Goal: Find specific page/section: Find specific page/section

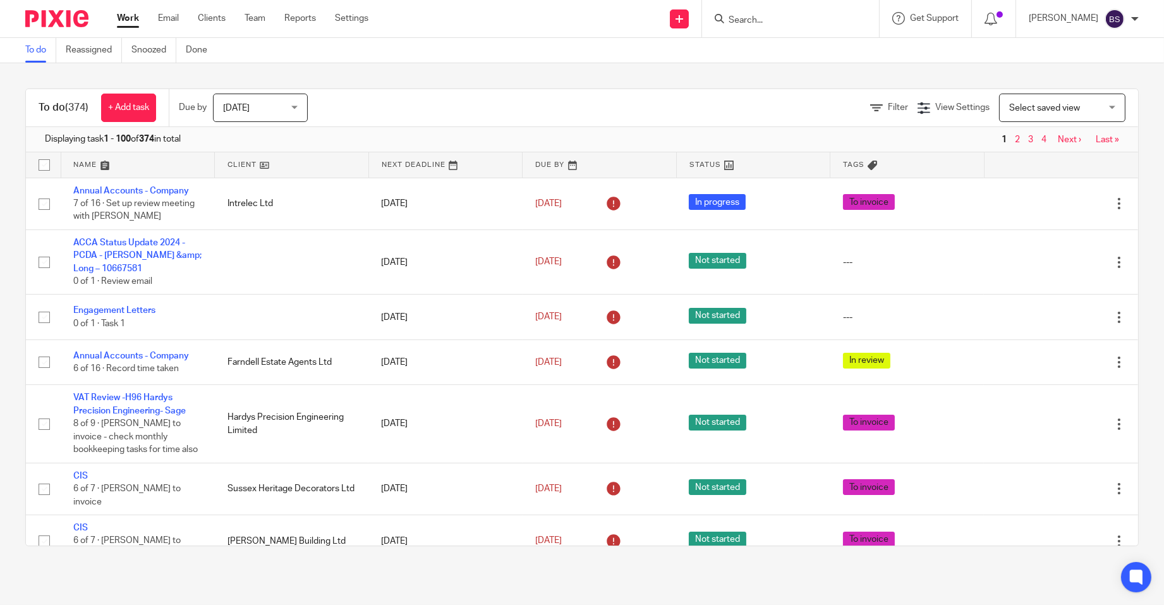
click at [762, 15] on input "Search" at bounding box center [784, 20] width 114 height 11
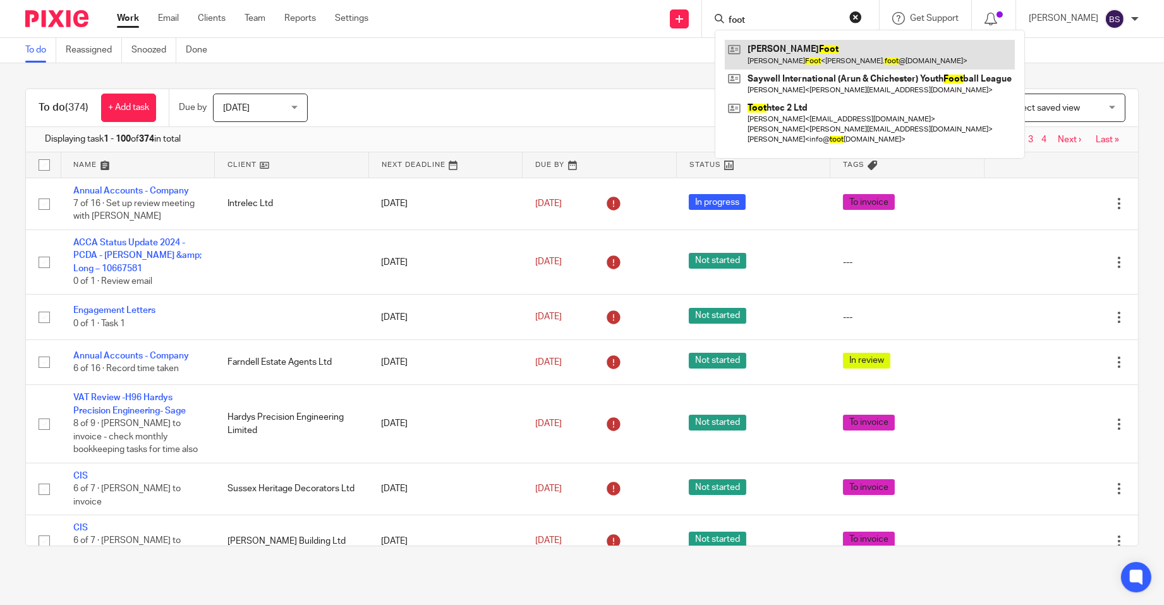
type input "foot"
click at [812, 54] on link at bounding box center [870, 54] width 290 height 29
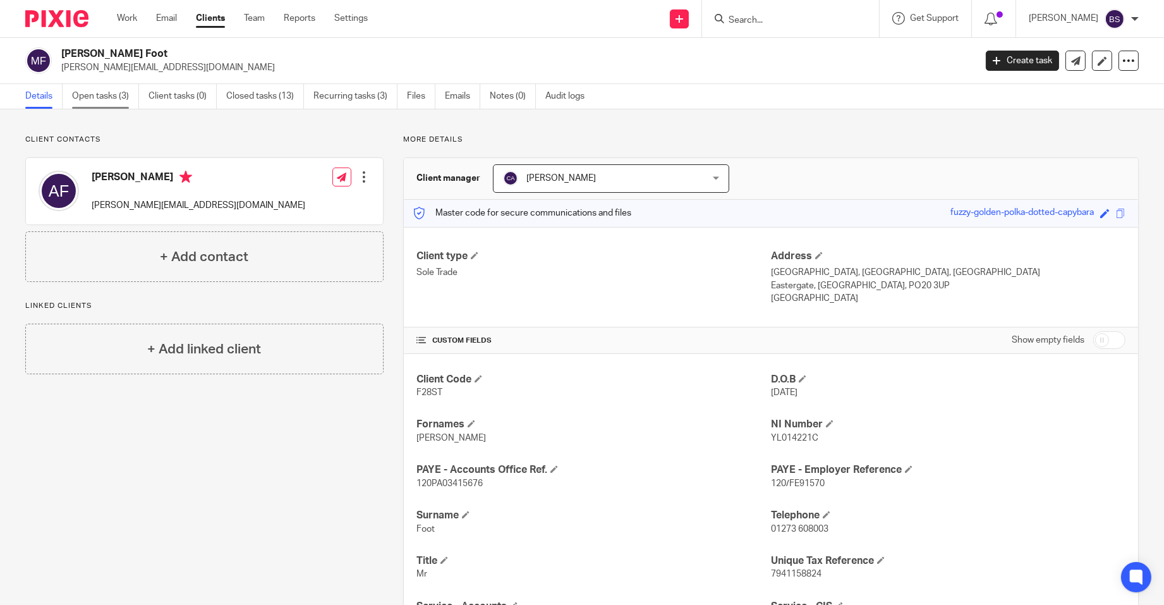
click at [106, 95] on link "Open tasks (3)" at bounding box center [105, 96] width 67 height 25
